Goal: Find specific page/section: Locate a particular part of the current website

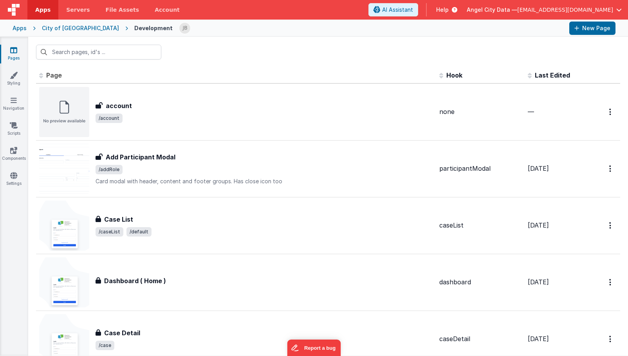
click at [25, 28] on div "Apps" at bounding box center [20, 28] width 14 height 8
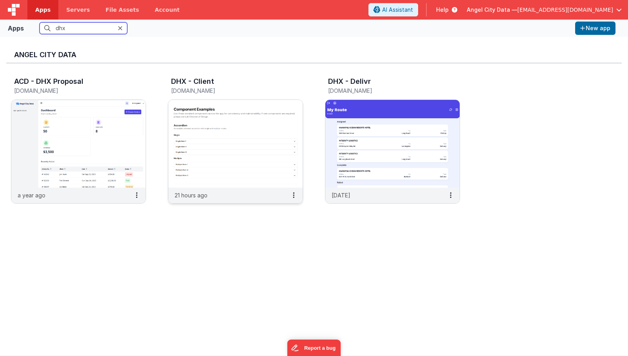
type input "dhx"
click at [201, 196] on p "21 hours ago" at bounding box center [191, 195] width 33 height 8
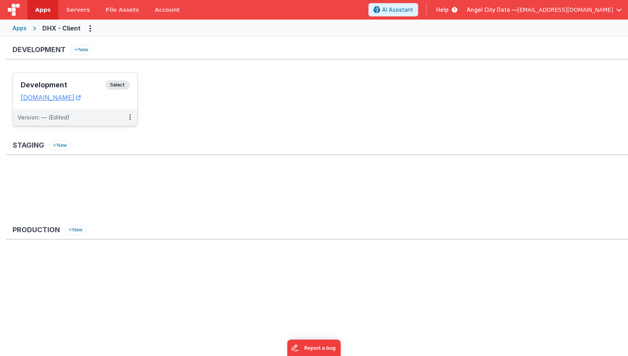
click at [80, 84] on h3 "Development" at bounding box center [63, 85] width 85 height 8
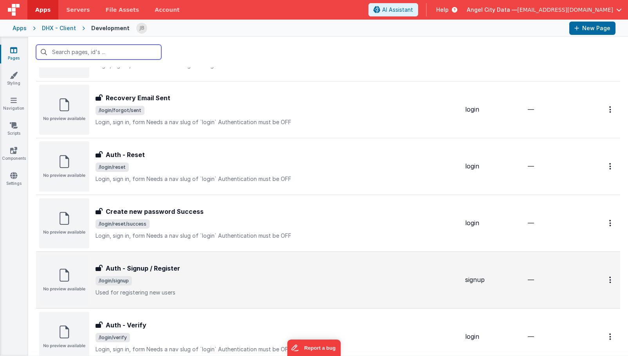
scroll to position [334, 0]
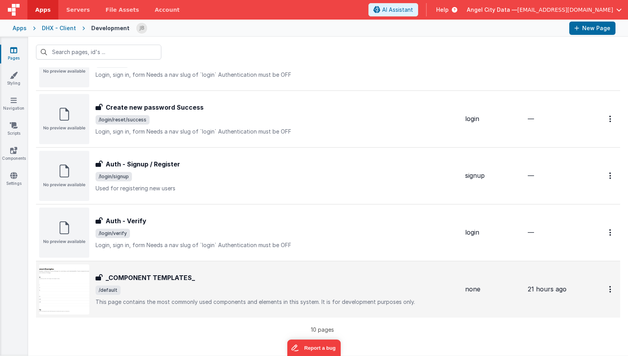
click at [157, 276] on h3 "_COMPONENT TEMPLATES_" at bounding box center [150, 277] width 89 height 9
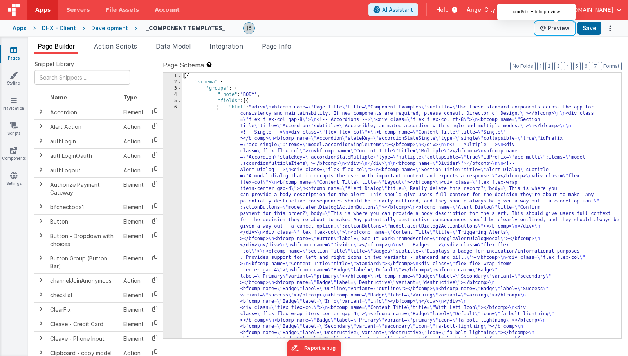
click at [559, 25] on button "Preview" at bounding box center [554, 28] width 39 height 13
click at [108, 31] on div "Development" at bounding box center [109, 28] width 37 height 8
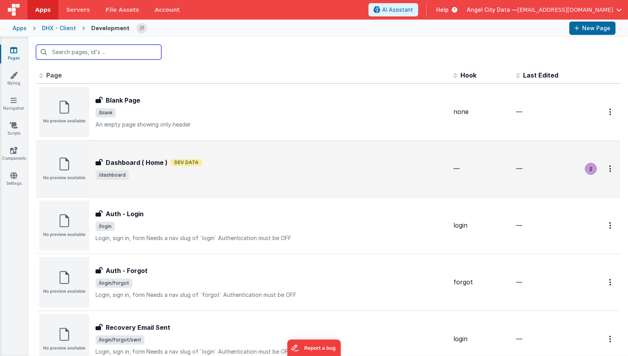
scroll to position [4, 0]
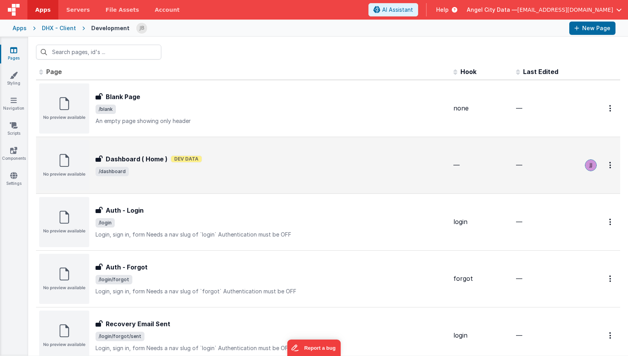
click at [123, 161] on h3 "Dashboard ( Home )" at bounding box center [137, 158] width 62 height 9
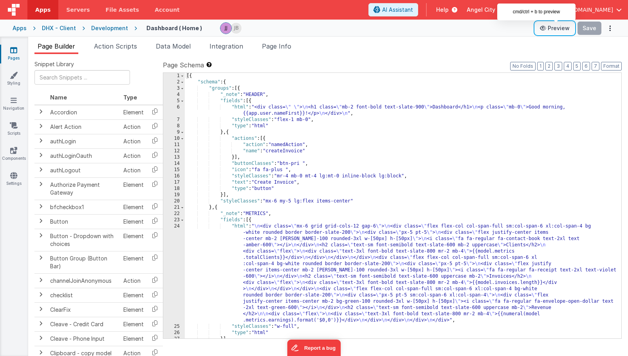
click at [551, 30] on button "Preview" at bounding box center [554, 28] width 39 height 13
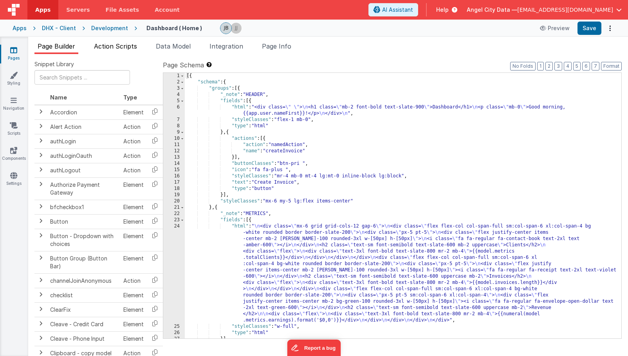
click at [123, 43] on span "Action Scripts" at bounding box center [115, 46] width 43 height 8
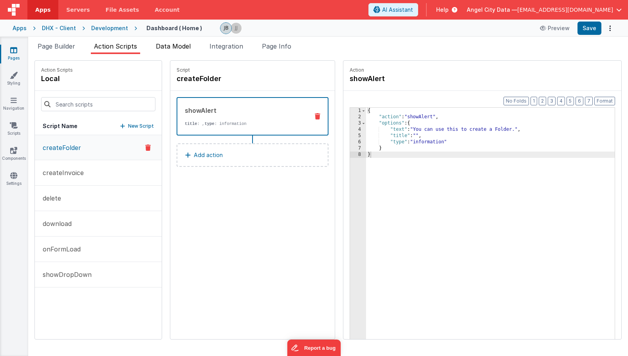
click at [177, 46] on span "Data Model" at bounding box center [173, 46] width 35 height 8
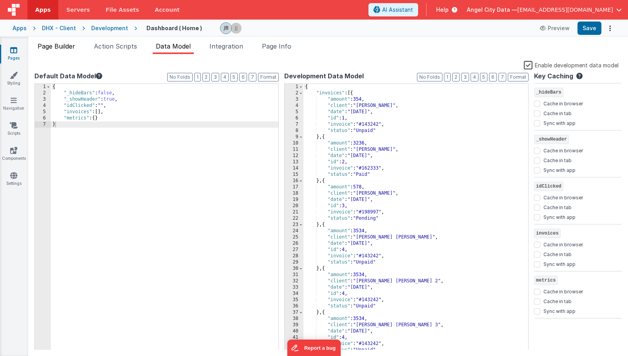
click at [59, 45] on span "Page Builder" at bounding box center [57, 46] width 38 height 8
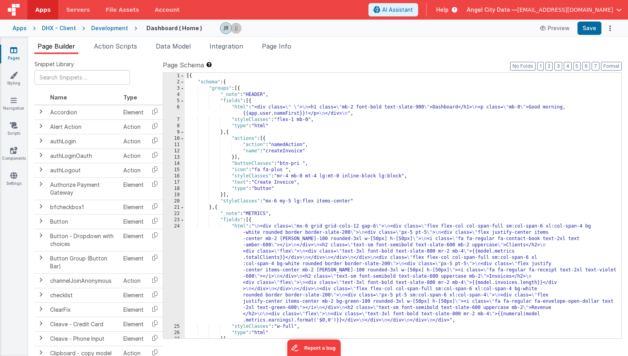
click at [178, 238] on div "24" at bounding box center [174, 273] width 22 height 100
click at [180, 242] on div "24" at bounding box center [174, 273] width 22 height 100
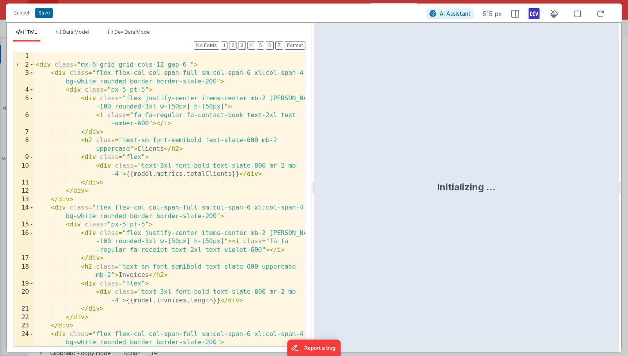
click at [166, 199] on div "< div class = "mx-6 grid grid-cols-12 gap-6 " > < div class = "flex flex-col co…" at bounding box center [169, 207] width 271 height 311
click at [22, 13] on button "Cancel" at bounding box center [20, 12] width 23 height 11
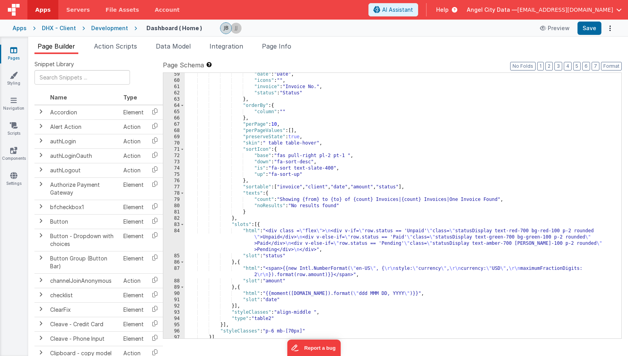
scroll to position [465, 0]
click at [300, 116] on div ""date" : "Date" , "icons" : "" , "invoice" : "Invoice No." , "status" : "Status…" at bounding box center [403, 211] width 437 height 278
